Goal: Task Accomplishment & Management: Use online tool/utility

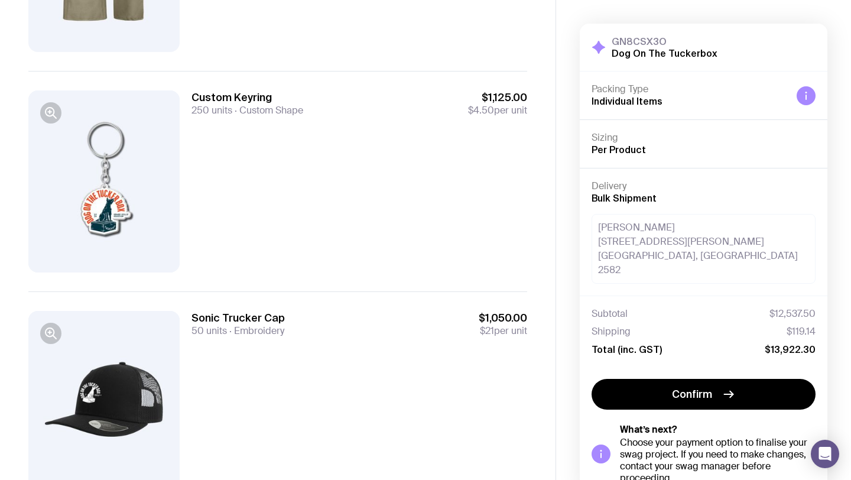
scroll to position [483, 0]
